Goal: Task Accomplishment & Management: Use online tool/utility

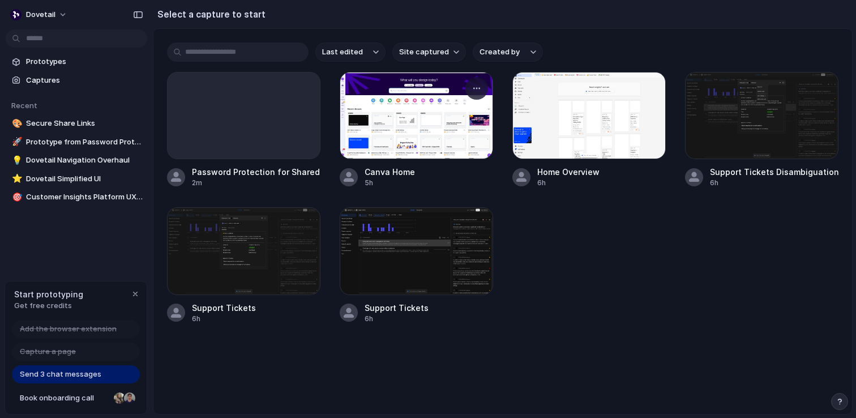
click at [422, 144] on div at bounding box center [415, 115] width 153 height 87
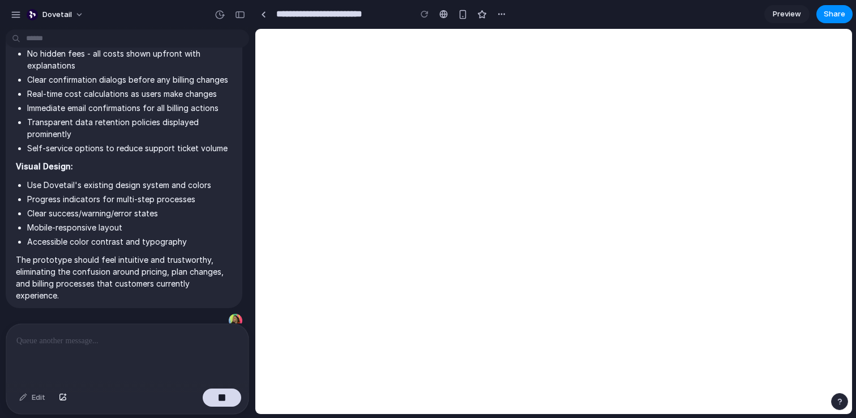
scroll to position [840, 0]
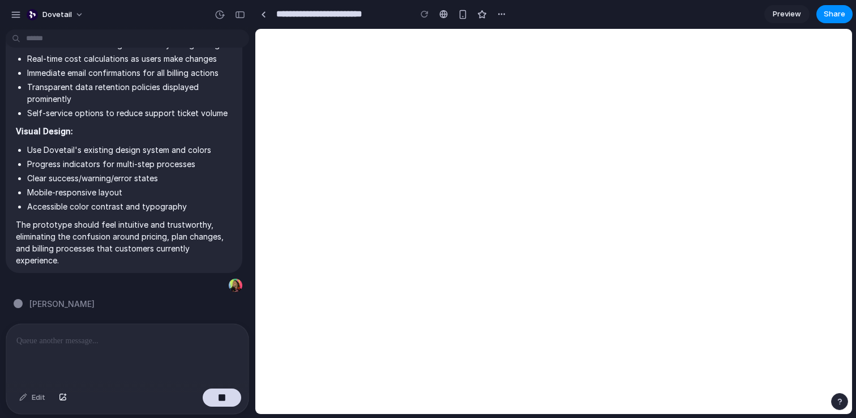
type input "**********"
